Goal: Task Accomplishment & Management: Manage account settings

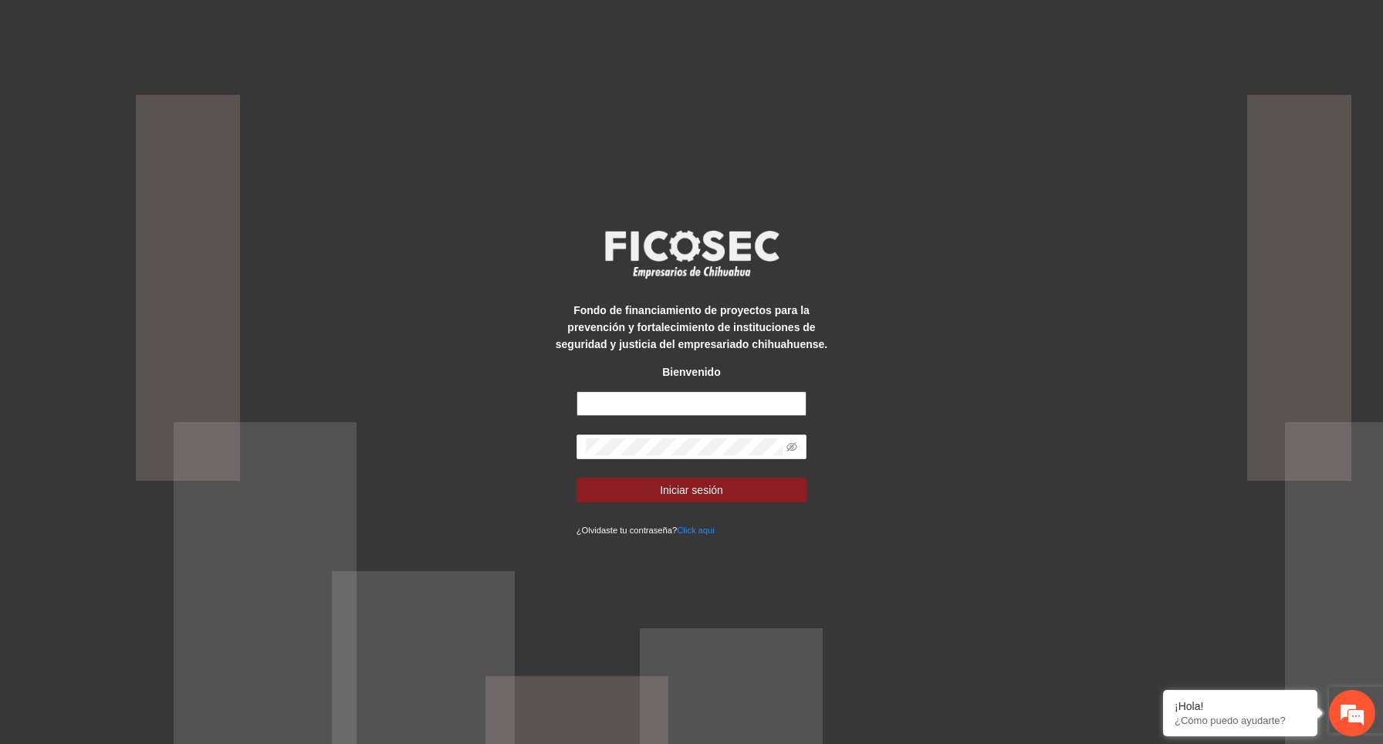
click at [650, 407] on input "text" at bounding box center [691, 403] width 231 height 25
type input "**********"
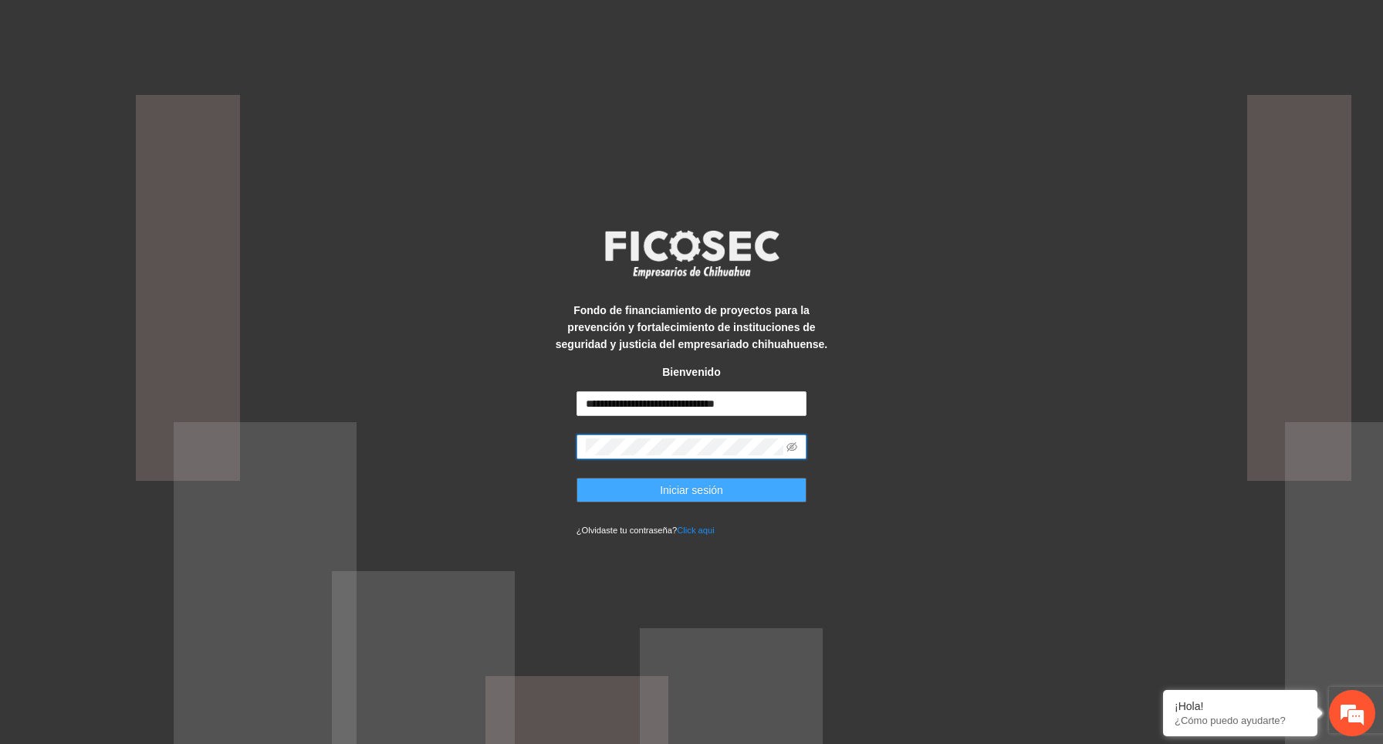
click at [622, 496] on button "Iniciar sesión" at bounding box center [691, 490] width 231 height 25
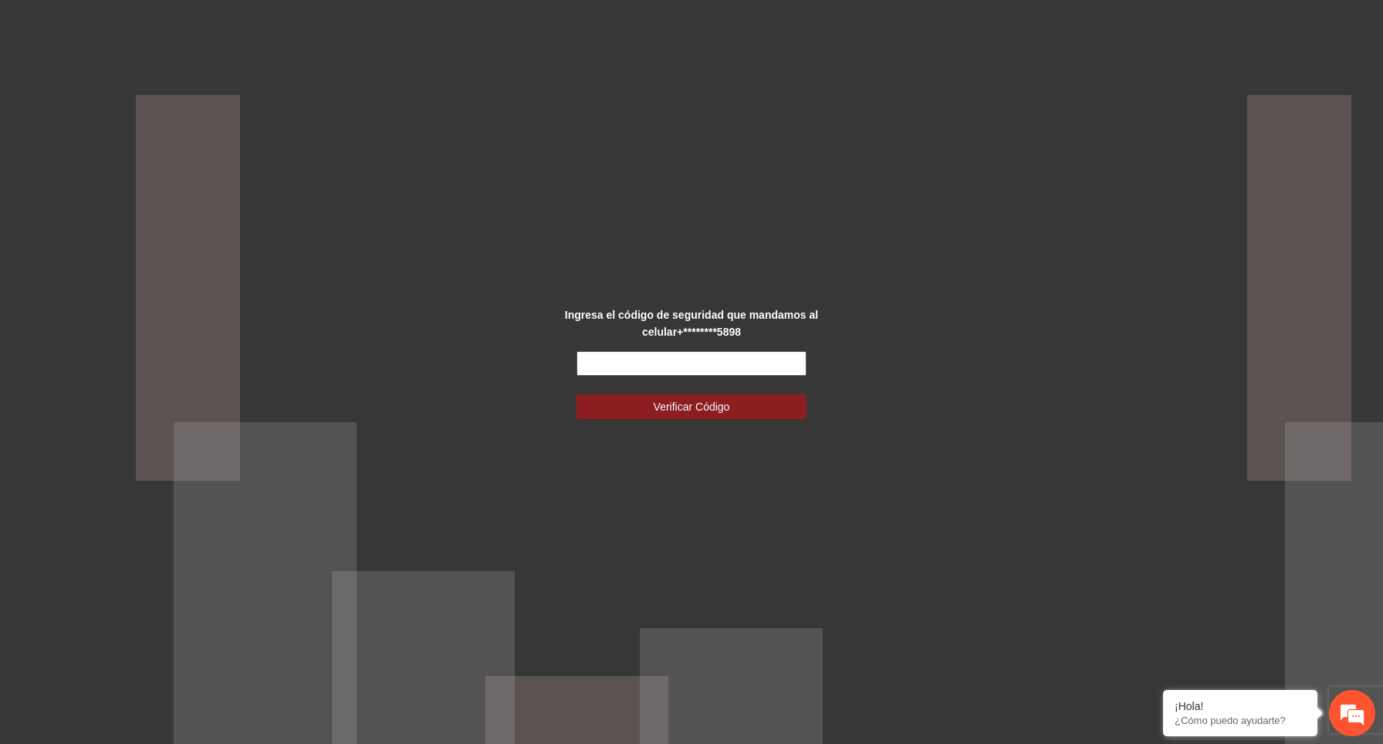
click at [645, 368] on input "text" at bounding box center [691, 363] width 231 height 25
type input "******"
click at [681, 408] on span "Verificar Código" at bounding box center [692, 406] width 76 height 17
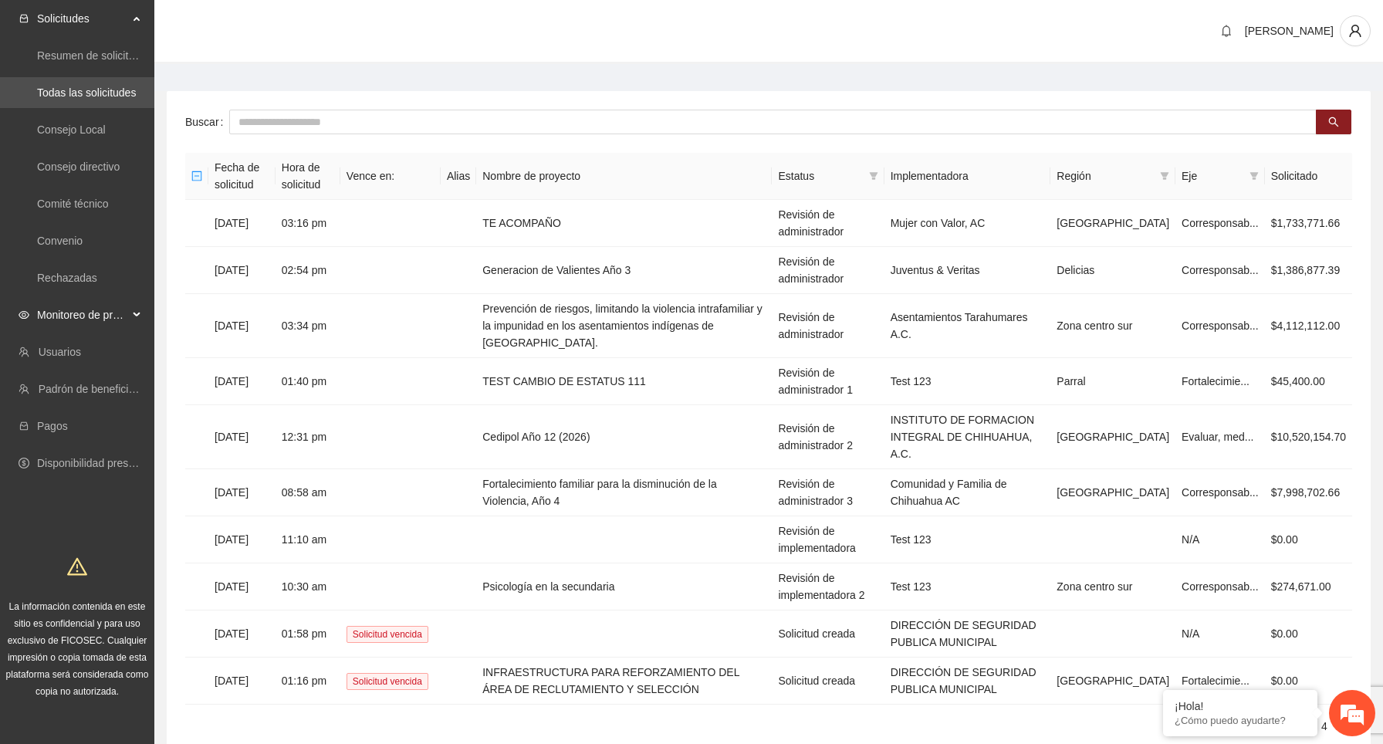
click at [119, 316] on span "Monitoreo de proyectos" at bounding box center [82, 314] width 91 height 31
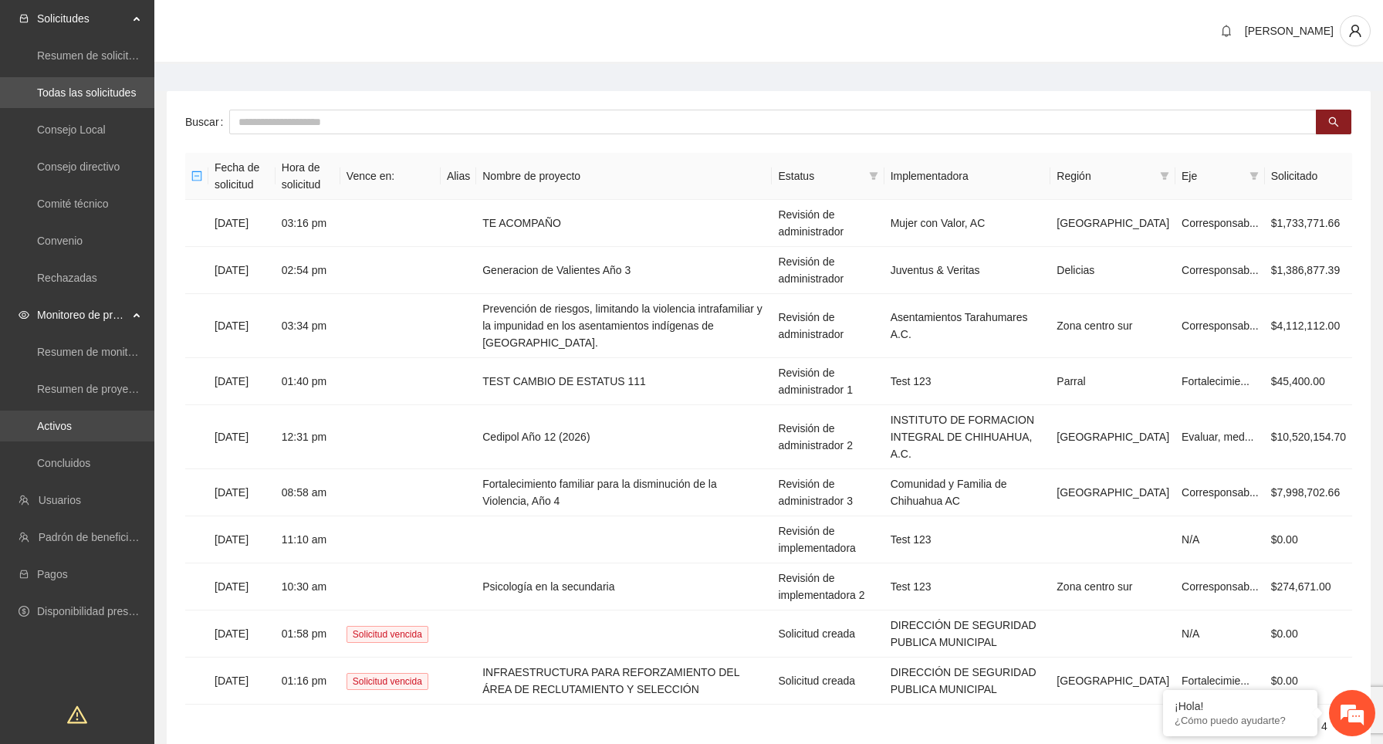
click at [72, 425] on link "Activos" at bounding box center [54, 426] width 35 height 12
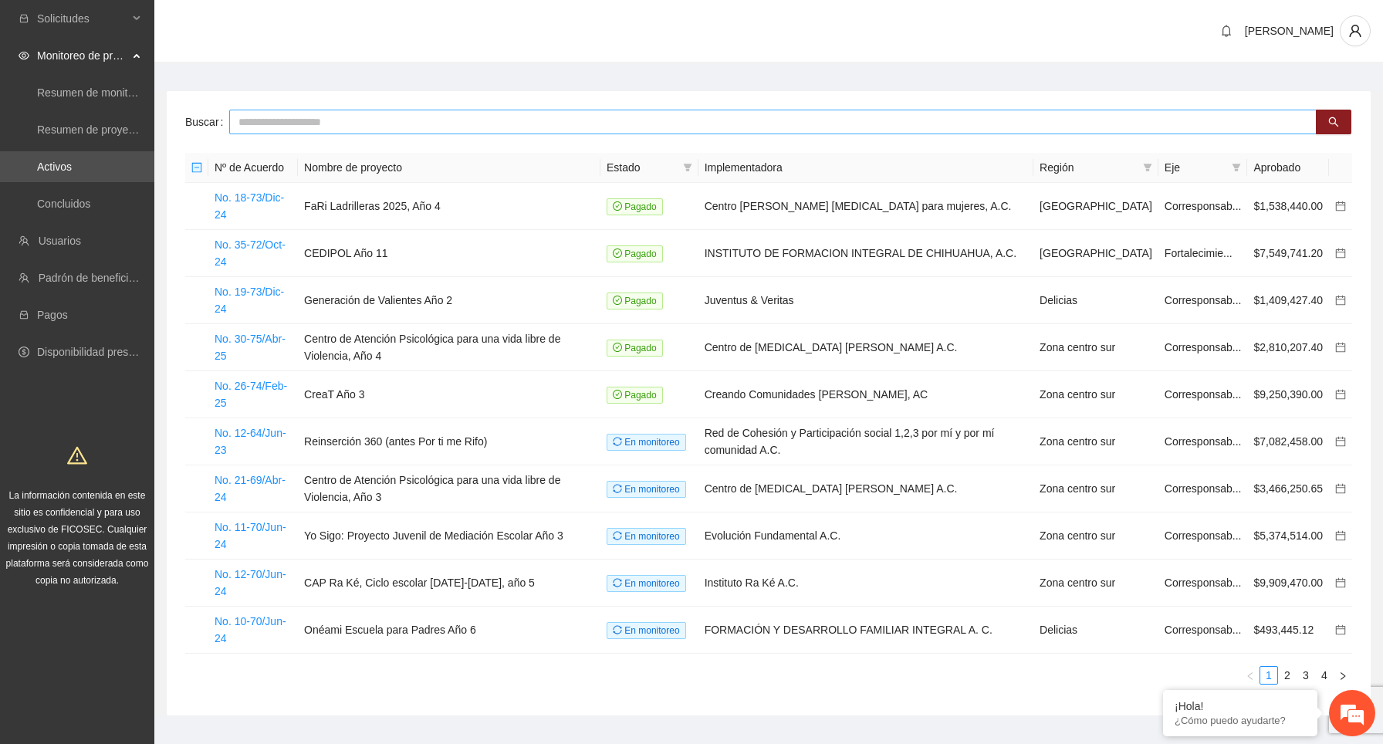
click at [434, 127] on input "text" at bounding box center [772, 122] width 1087 height 25
type input "***"
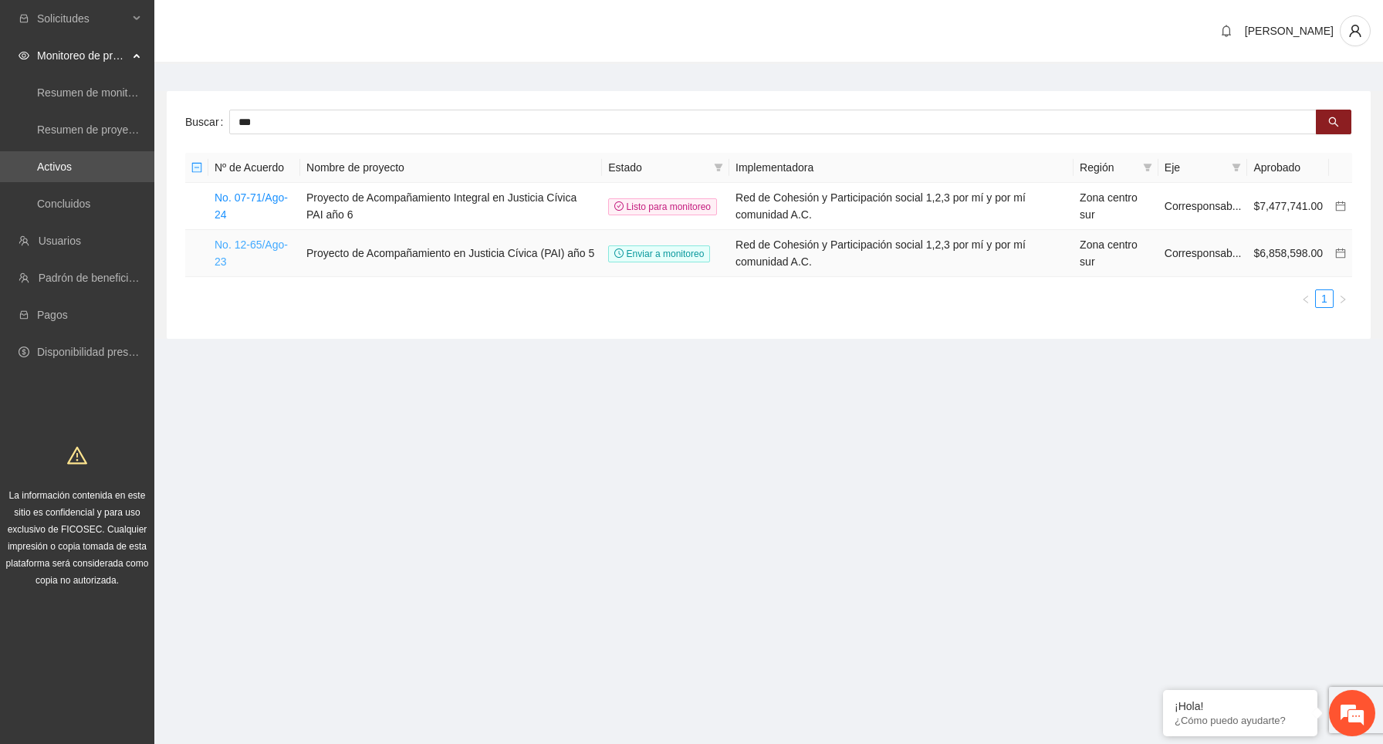
click at [275, 248] on link "No. 12-65/Ago-23" at bounding box center [251, 252] width 73 height 29
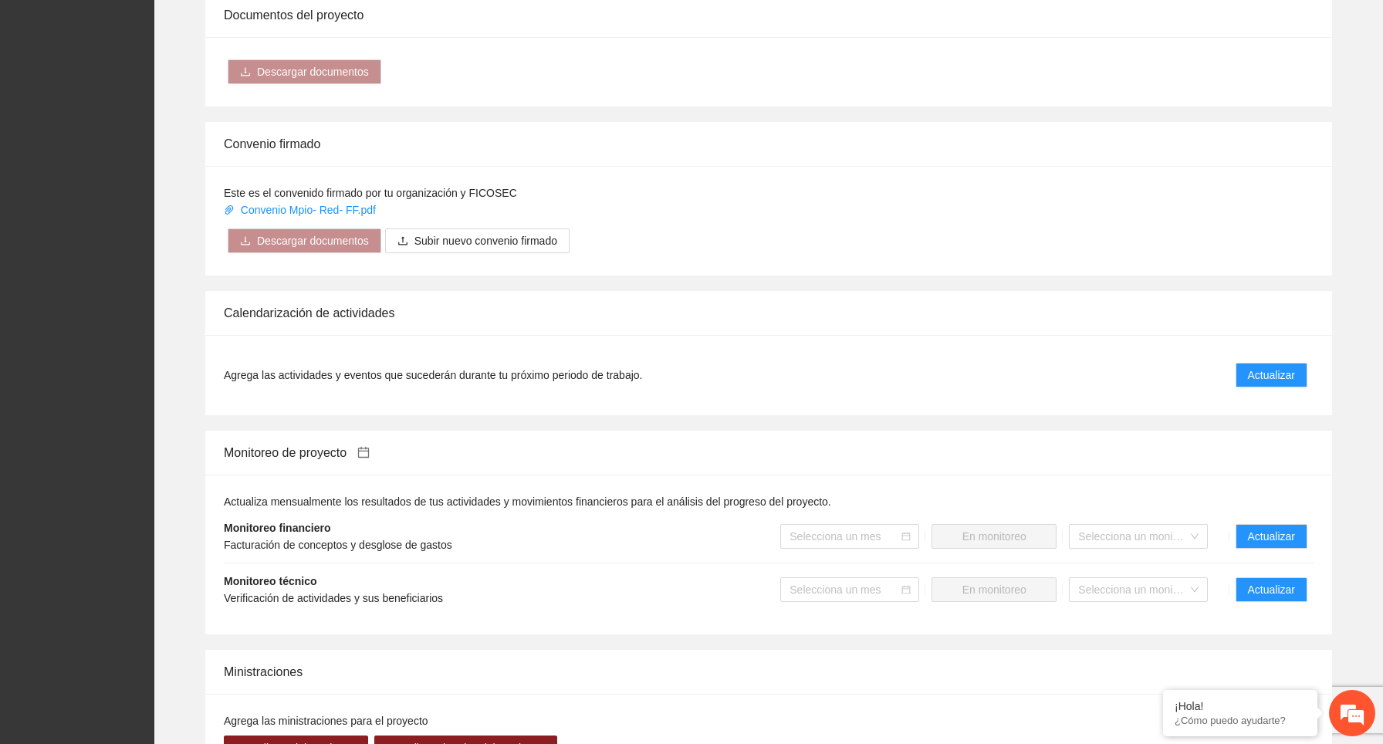
scroll to position [1118, 0]
click at [1275, 544] on span "Actualizar" at bounding box center [1271, 535] width 47 height 17
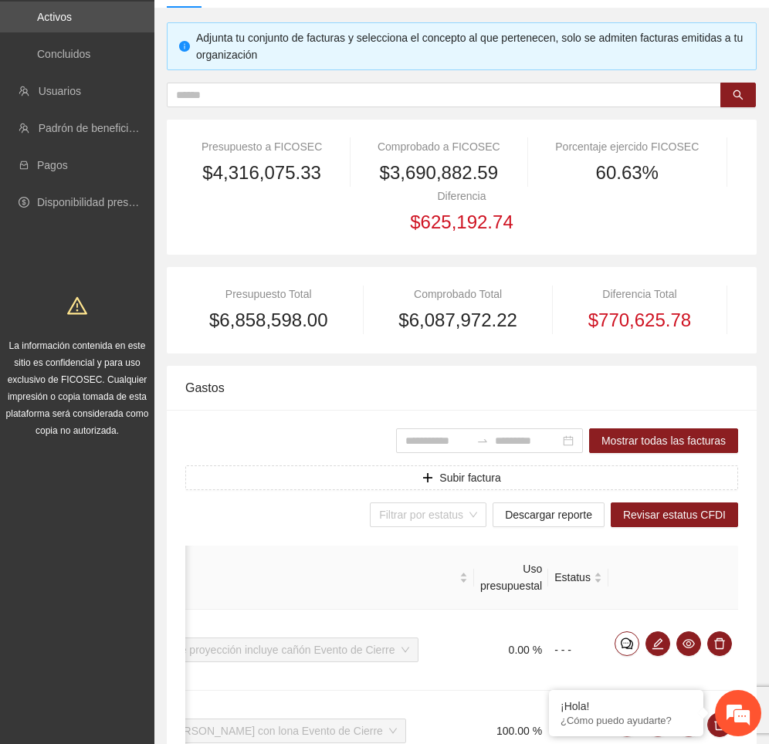
scroll to position [0, 796]
click at [677, 513] on span "Revisar estatus CFDI" at bounding box center [674, 514] width 103 height 17
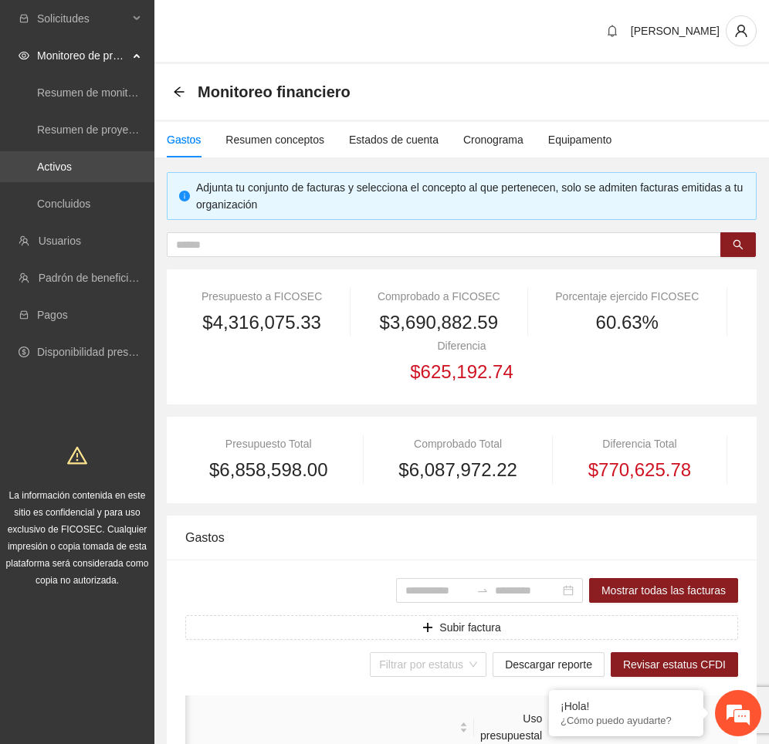
click at [72, 160] on link "Activos" at bounding box center [54, 166] width 35 height 12
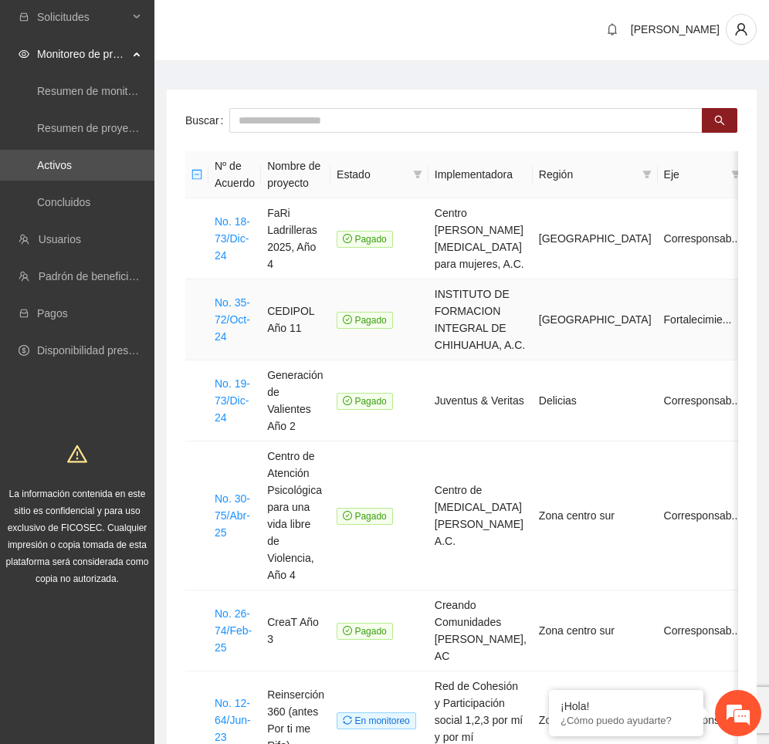
scroll to position [0, 60]
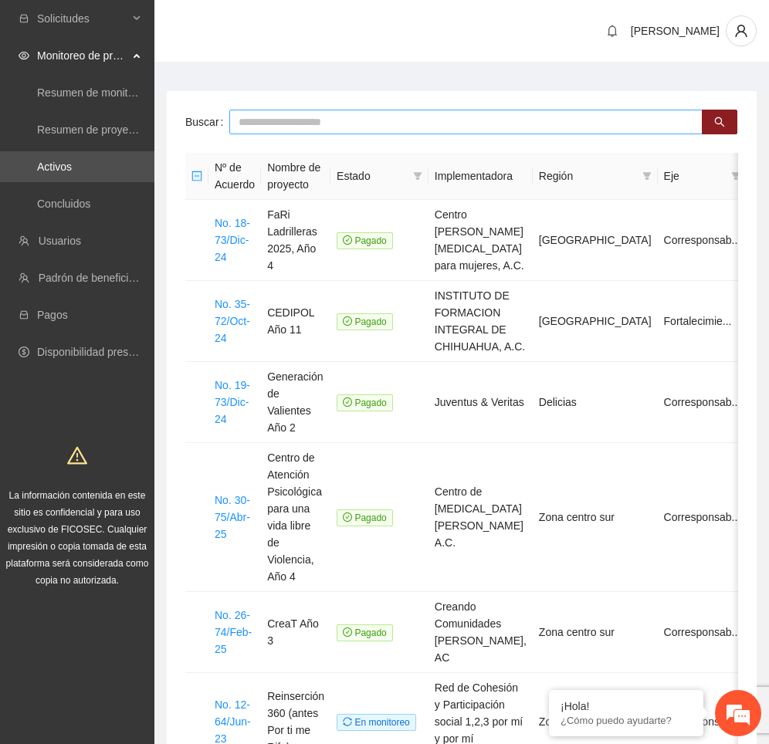
click at [406, 123] on input "text" at bounding box center [465, 122] width 473 height 25
type input "***"
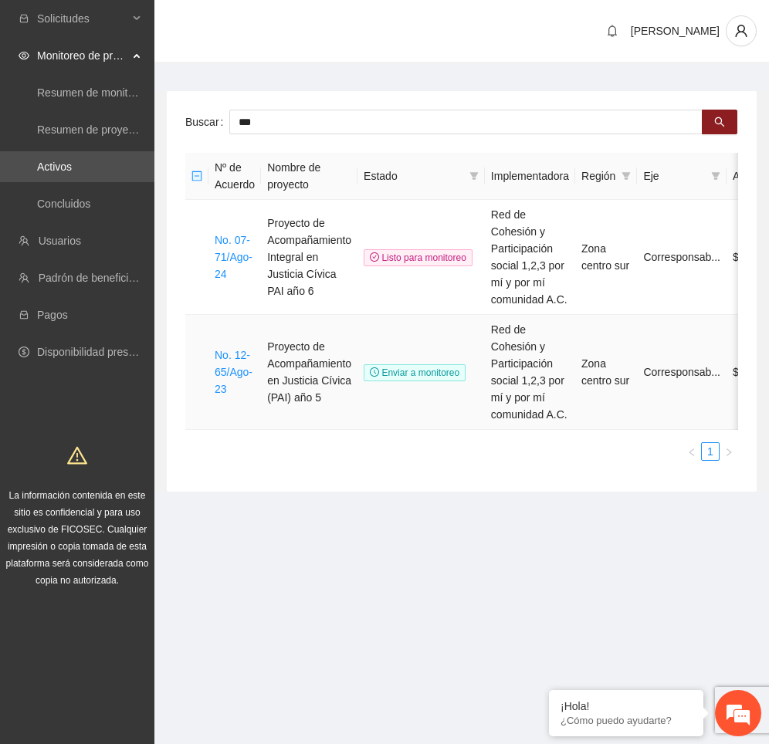
click at [325, 380] on td "Proyecto de Acompañamiento en Justicia Cívica (PAI) año 5" at bounding box center [309, 372] width 96 height 115
click at [636, 365] on td "Zona centro sur" at bounding box center [606, 372] width 62 height 115
click at [224, 371] on link "No. 12-65/Ago-23" at bounding box center [234, 372] width 38 height 46
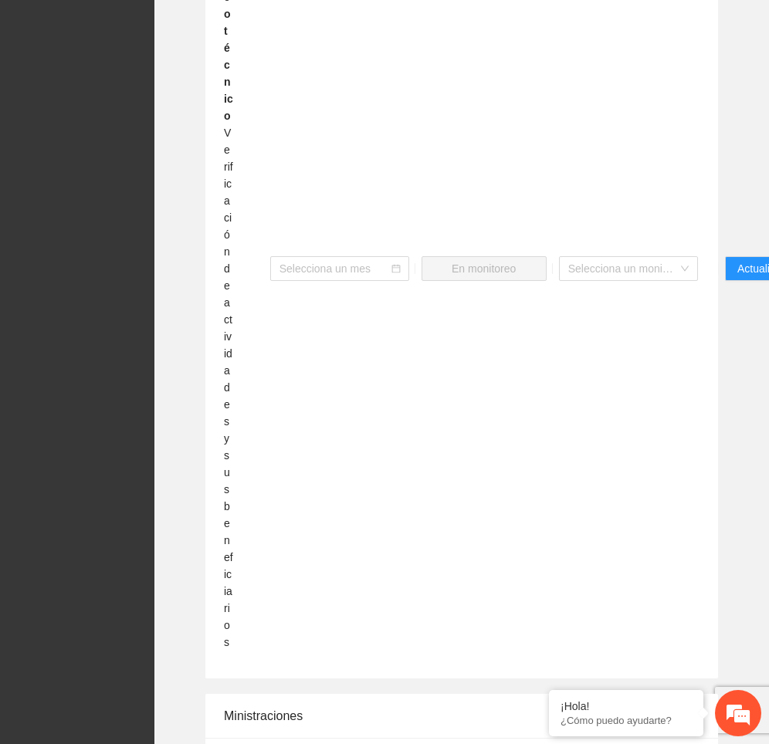
scroll to position [3137, 36]
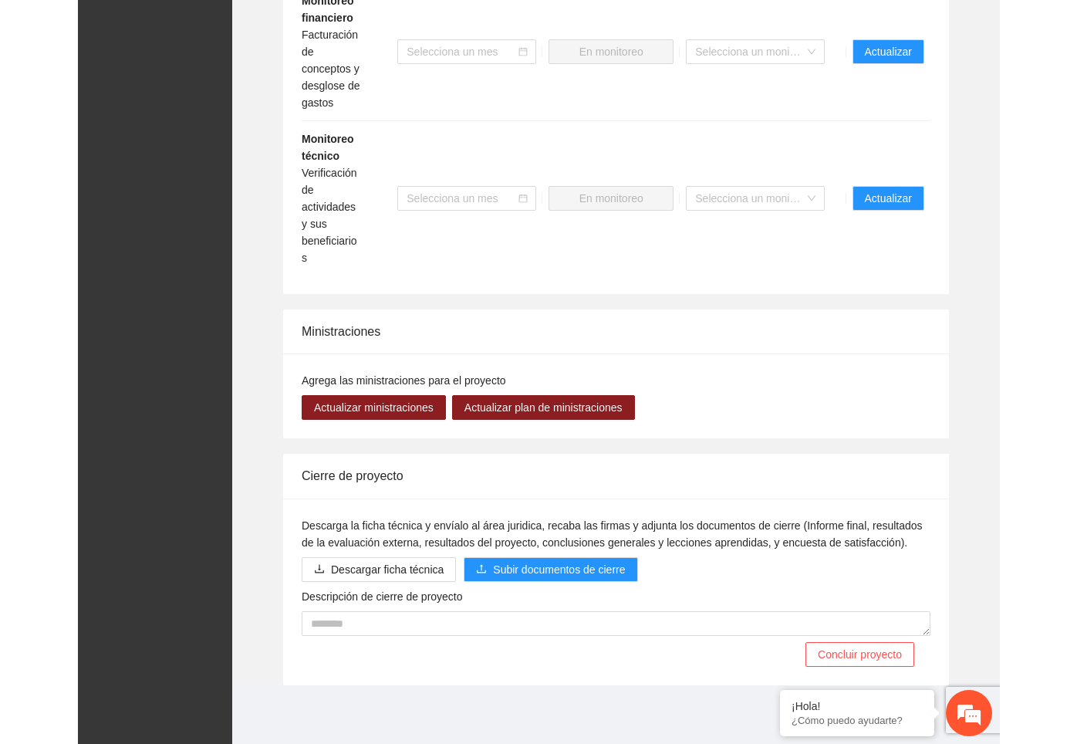
scroll to position [1627, 0]
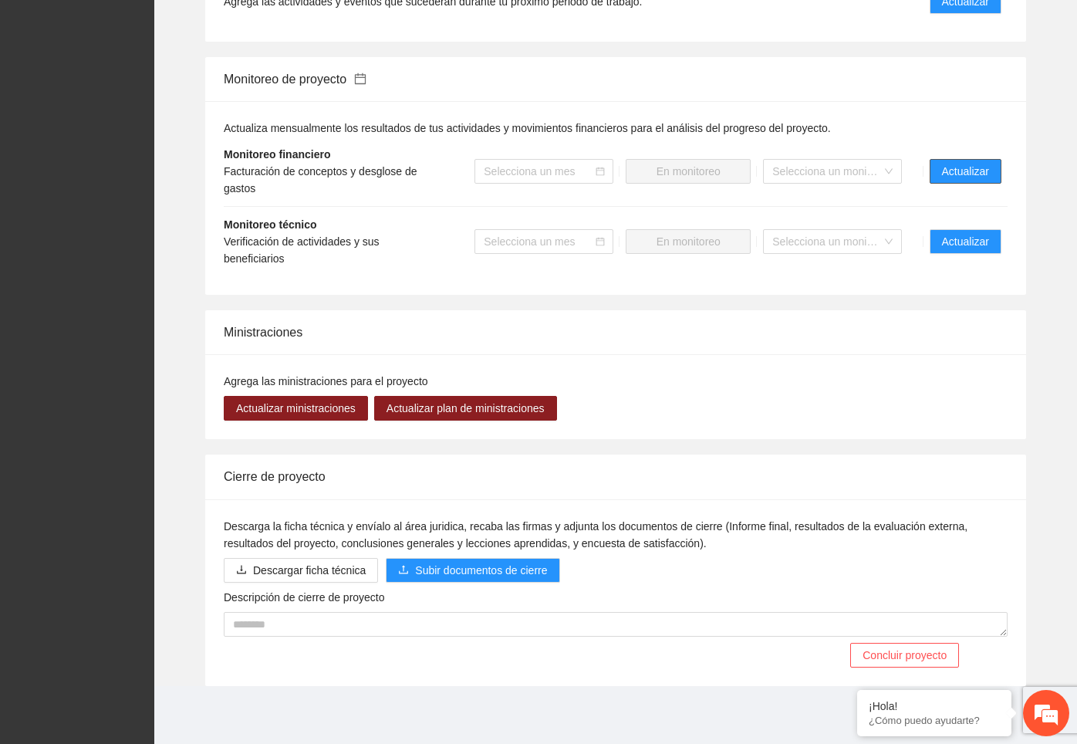
click at [768, 171] on span "Actualizar" at bounding box center [965, 171] width 47 height 17
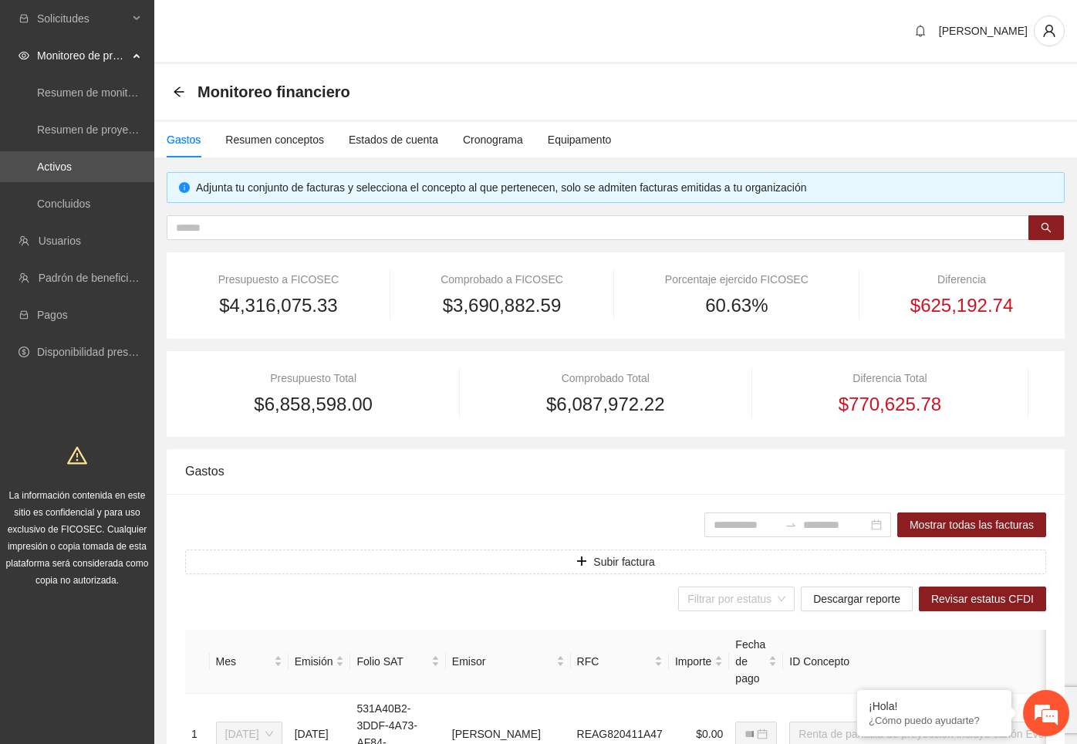
click at [768, 76] on div "Monitoreo financiero" at bounding box center [616, 91] width 886 height 31
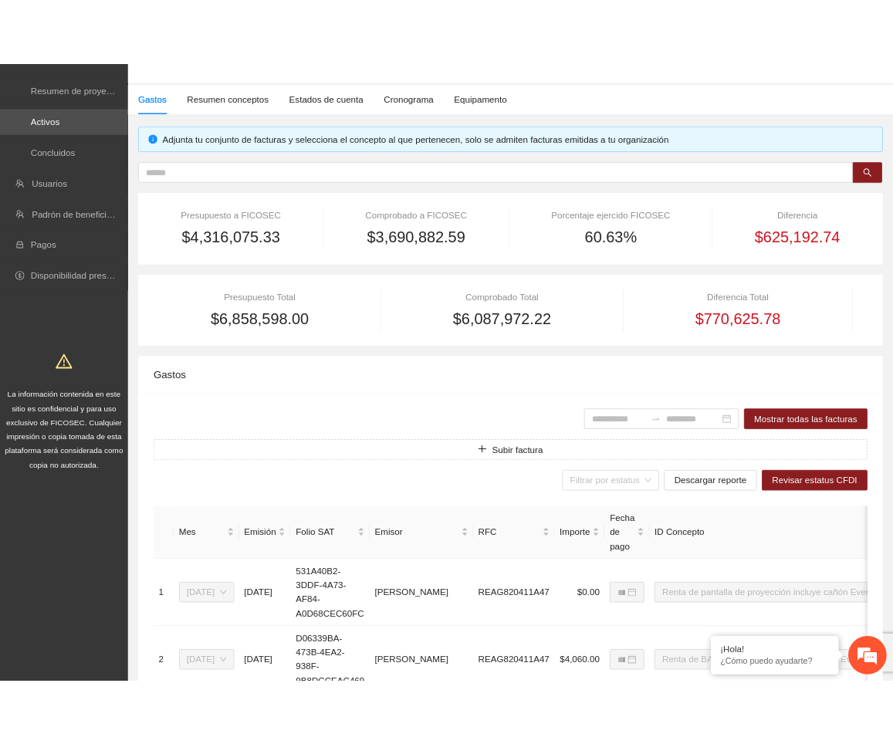
scroll to position [98, 0]
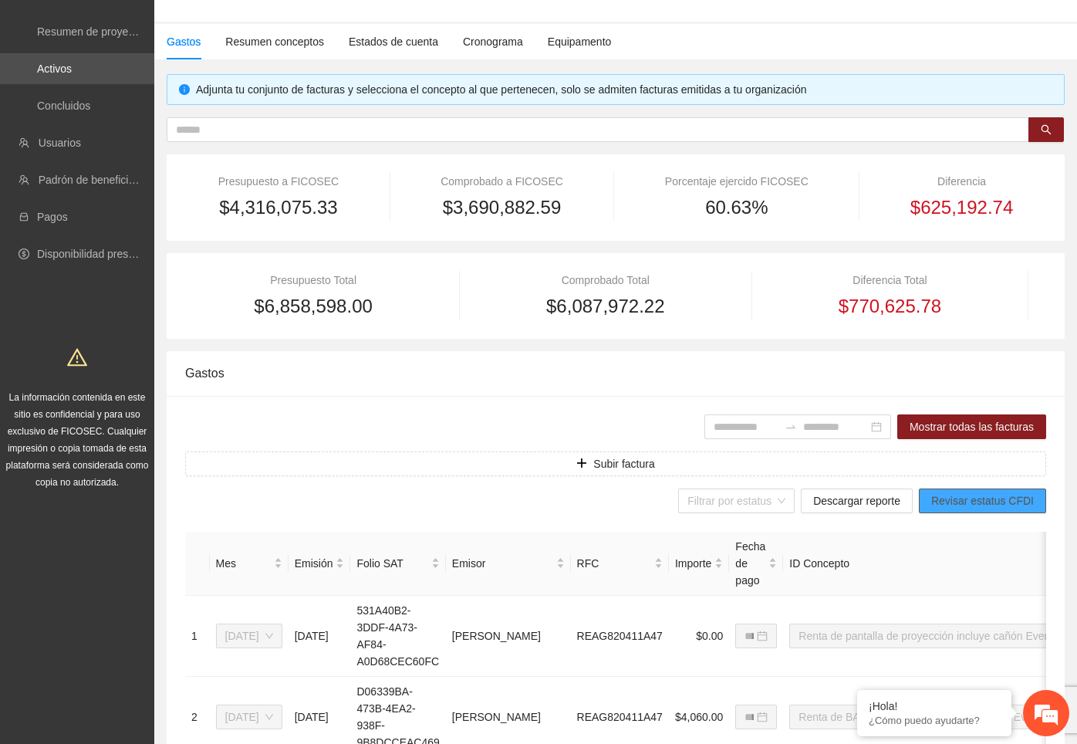
click at [768, 499] on span "Revisar estatus CFDI" at bounding box center [982, 500] width 103 height 17
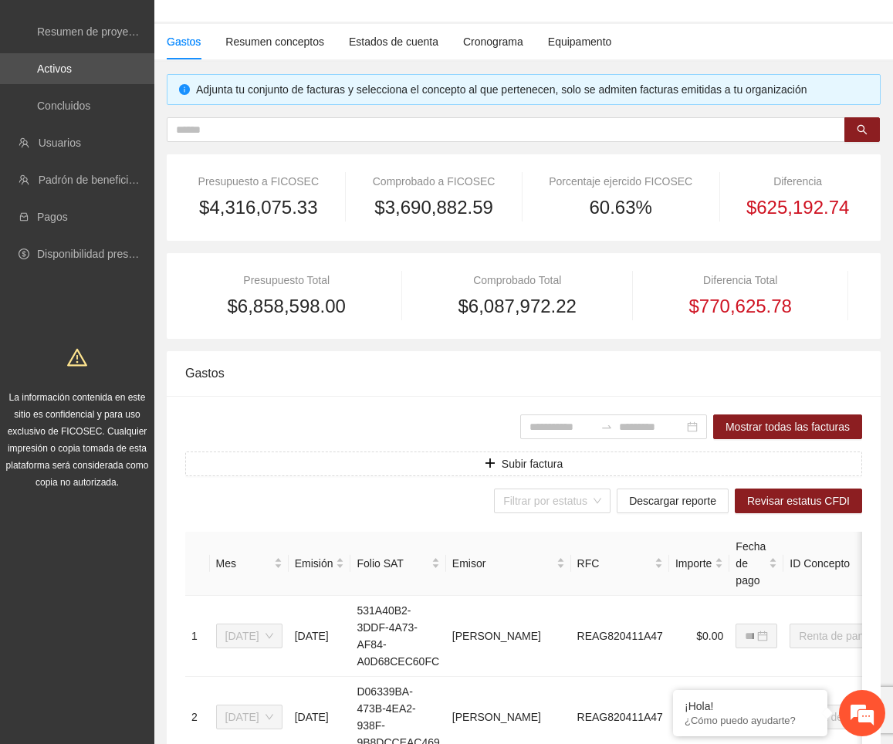
scroll to position [0, 0]
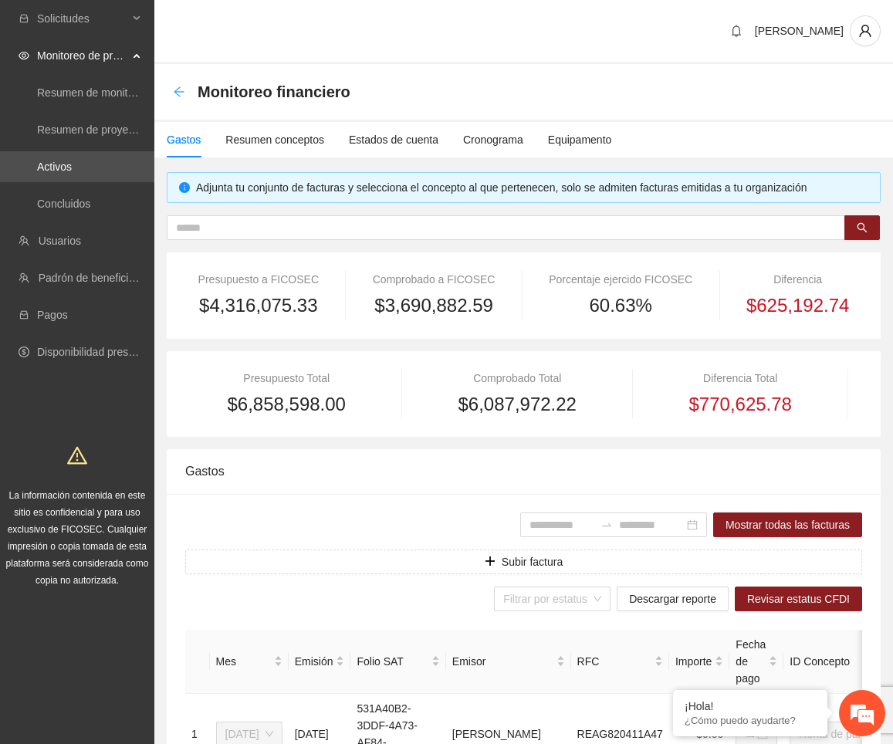
click at [178, 93] on icon "arrow-left" at bounding box center [179, 92] width 12 height 12
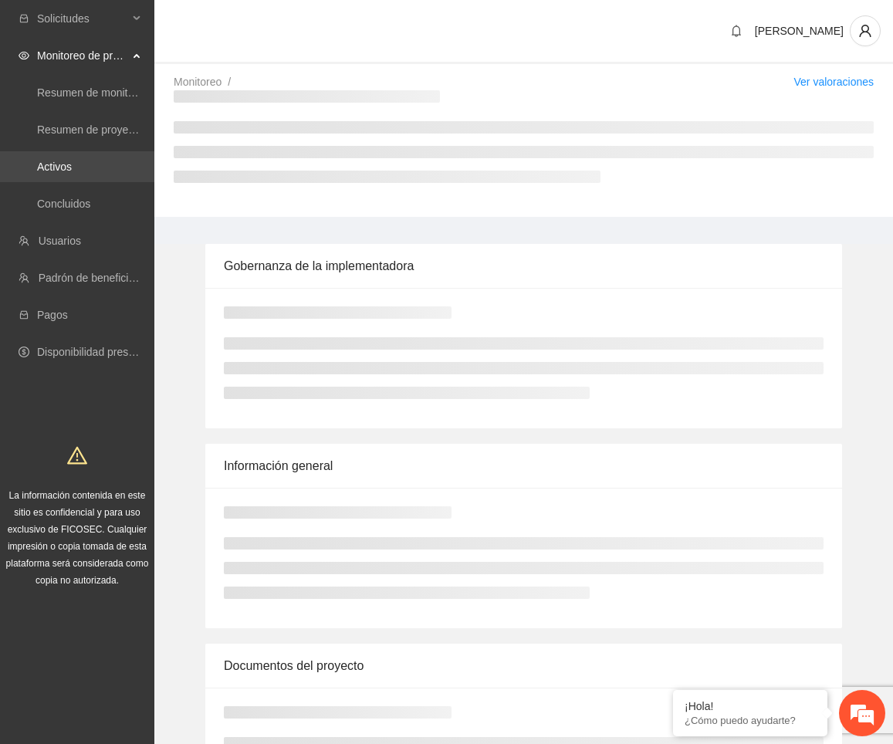
click at [72, 166] on link "Activos" at bounding box center [54, 166] width 35 height 12
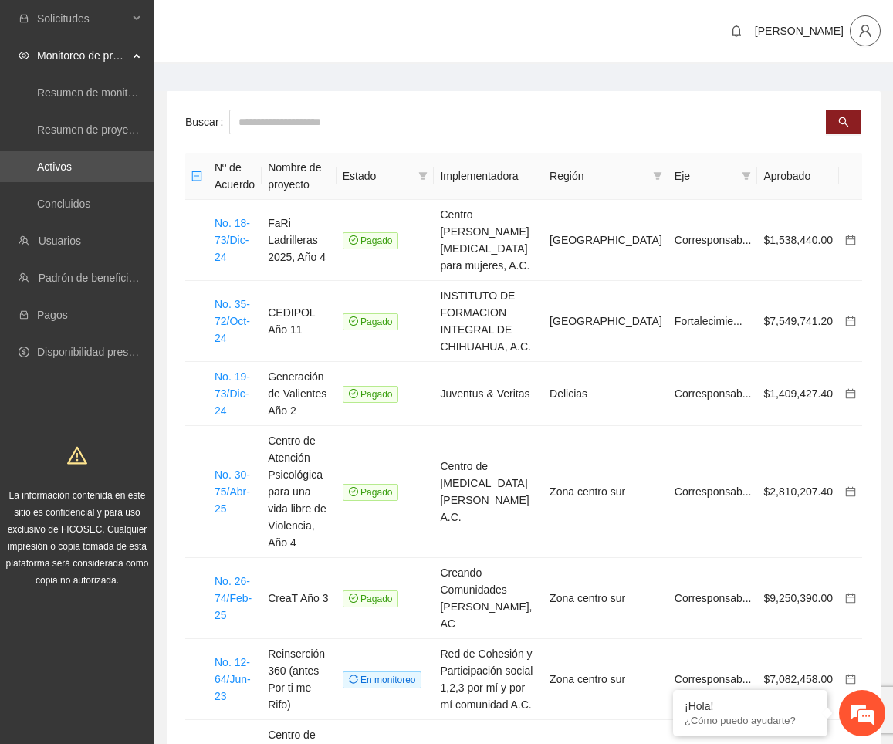
click at [768, 33] on icon "user" at bounding box center [865, 31] width 14 height 14
click at [768, 93] on span "Cerrar sesión" at bounding box center [820, 89] width 97 height 17
